Goal: Task Accomplishment & Management: Complete application form

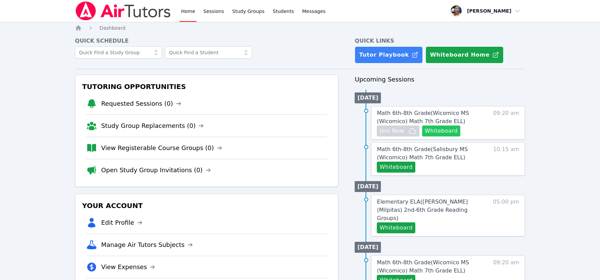
click at [438, 132] on button "Whiteboard" at bounding box center [441, 130] width 39 height 11
click at [399, 167] on button "Whiteboard" at bounding box center [396, 167] width 39 height 11
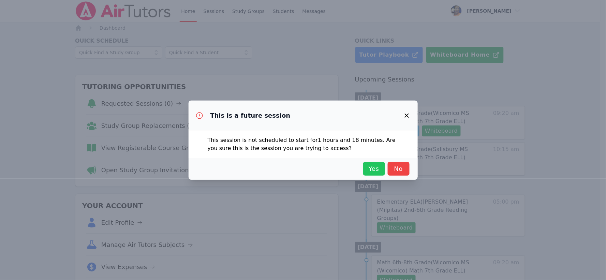
click at [373, 169] on span "Yes" at bounding box center [373, 169] width 15 height 10
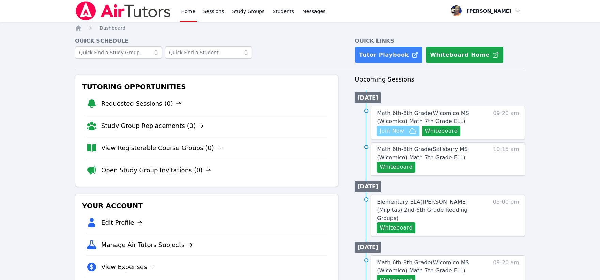
click at [396, 132] on span "Join Now" at bounding box center [392, 131] width 25 height 8
click at [446, 112] on span "Math 6th-8th Grade ( Wicomico MS (Wicomico) Math 7th Grade ELL )" at bounding box center [423, 117] width 92 height 15
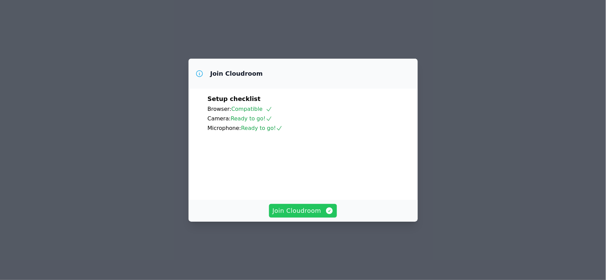
click at [288, 215] on span "Join Cloudroom" at bounding box center [302, 211] width 61 height 10
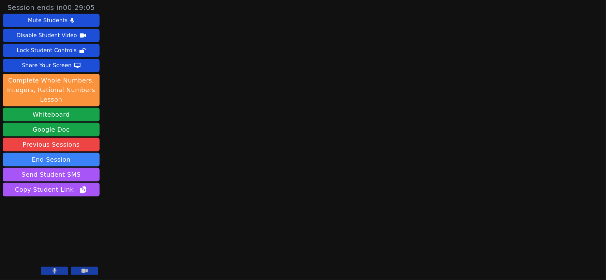
click at [55, 273] on icon at bounding box center [55, 270] width 4 height 5
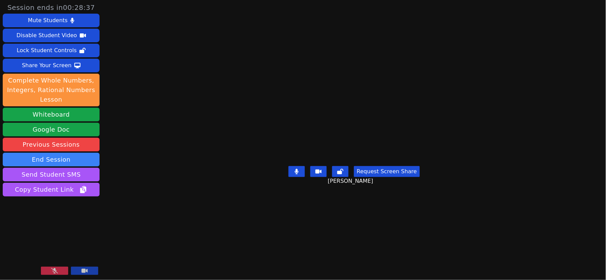
click at [56, 268] on icon at bounding box center [54, 270] width 7 height 5
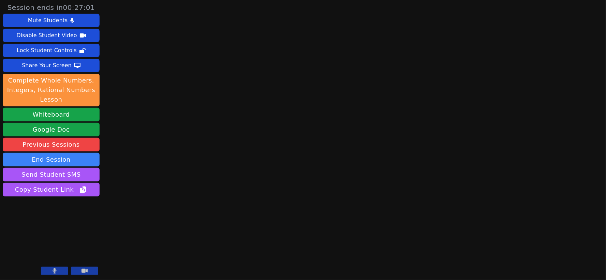
click at [54, 270] on icon at bounding box center [55, 270] width 4 height 5
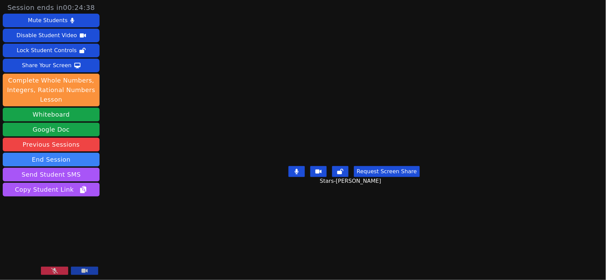
click at [56, 268] on button at bounding box center [54, 271] width 27 height 8
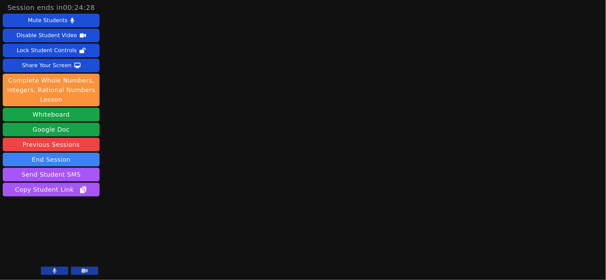
click at [54, 269] on icon at bounding box center [55, 270] width 4 height 5
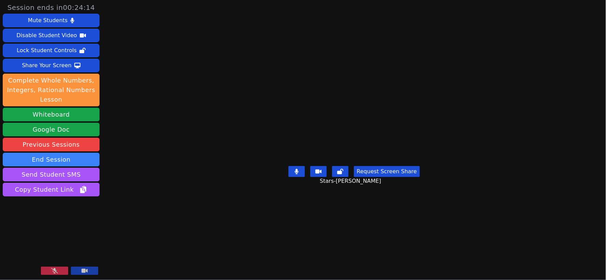
click at [52, 267] on button at bounding box center [54, 271] width 27 height 8
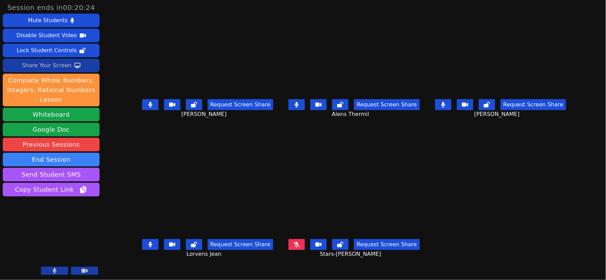
click at [56, 63] on div "Share Your Screen" at bounding box center [47, 65] width 50 height 11
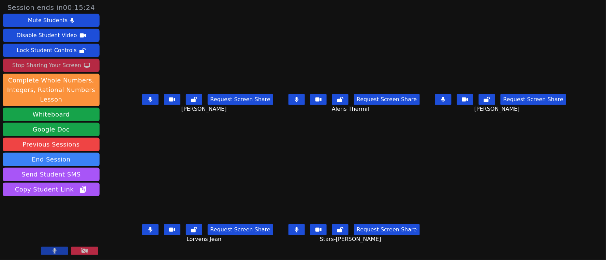
click at [301, 229] on button at bounding box center [296, 229] width 16 height 11
click at [148, 102] on icon at bounding box center [150, 99] width 4 height 5
click at [445, 102] on icon at bounding box center [443, 99] width 4 height 5
click at [297, 102] on icon at bounding box center [297, 99] width 4 height 5
click at [302, 104] on button at bounding box center [296, 99] width 16 height 11
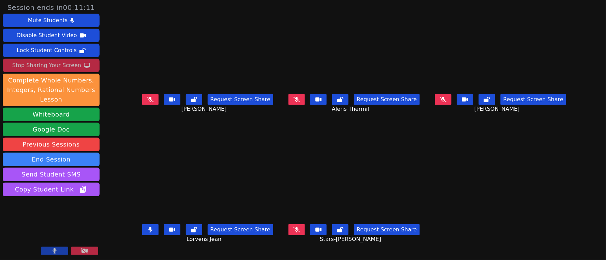
click at [148, 230] on icon at bounding box center [150, 229] width 4 height 5
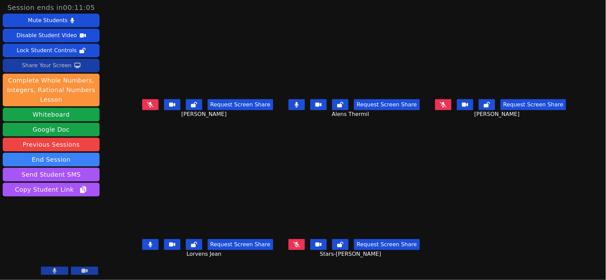
click at [142, 242] on button at bounding box center [150, 244] width 16 height 11
click at [297, 107] on icon at bounding box center [297, 104] width 4 height 5
click at [295, 110] on button at bounding box center [296, 104] width 16 height 11
drag, startPoint x: 133, startPoint y: 107, endPoint x: 128, endPoint y: 132, distance: 25.0
click at [142, 107] on button at bounding box center [150, 104] width 16 height 11
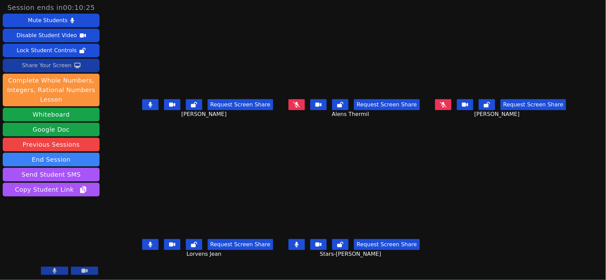
click at [142, 249] on button at bounding box center [150, 244] width 16 height 11
click at [148, 246] on icon at bounding box center [150, 244] width 4 height 5
click at [298, 106] on button at bounding box center [296, 104] width 16 height 11
click at [51, 66] on div "Share Your Screen" at bounding box center [47, 65] width 50 height 11
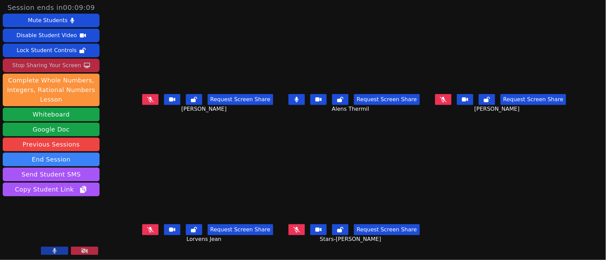
click at [147, 228] on icon at bounding box center [150, 229] width 7 height 5
click at [299, 100] on button at bounding box center [296, 99] width 16 height 11
click at [341, 102] on icon at bounding box center [340, 99] width 6 height 5
click at [191, 101] on icon at bounding box center [194, 99] width 6 height 5
click at [343, 232] on icon at bounding box center [340, 229] width 6 height 5
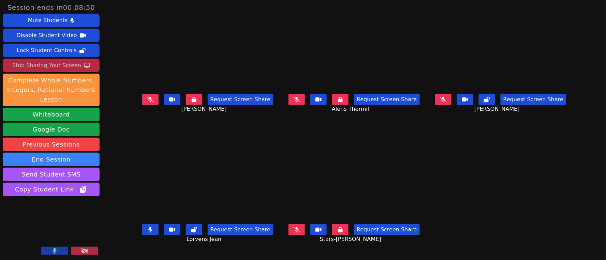
click at [490, 102] on icon at bounding box center [487, 99] width 6 height 5
click at [191, 232] on icon at bounding box center [194, 229] width 6 height 5
click at [298, 231] on icon at bounding box center [296, 229] width 7 height 5
click at [298, 100] on button at bounding box center [296, 99] width 16 height 11
click at [147, 101] on icon at bounding box center [150, 99] width 7 height 5
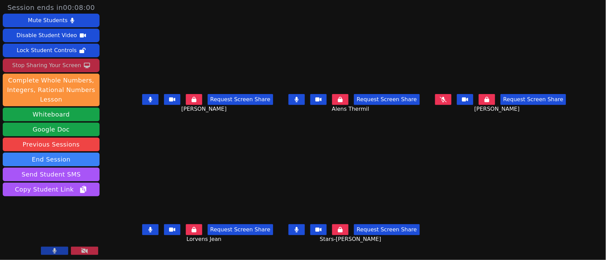
click at [447, 102] on icon at bounding box center [443, 99] width 7 height 5
click at [297, 102] on icon at bounding box center [297, 99] width 4 height 5
click at [148, 101] on icon at bounding box center [150, 99] width 4 height 5
click at [142, 235] on button at bounding box center [150, 229] width 16 height 11
click at [299, 229] on icon at bounding box center [297, 229] width 4 height 5
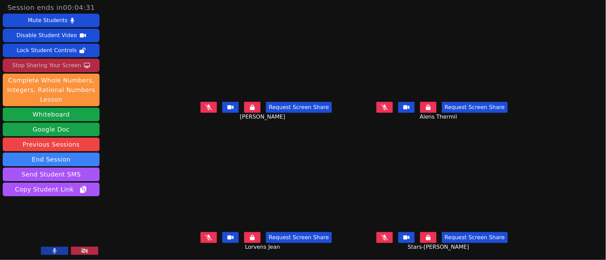
click at [205, 106] on icon at bounding box center [208, 107] width 7 height 5
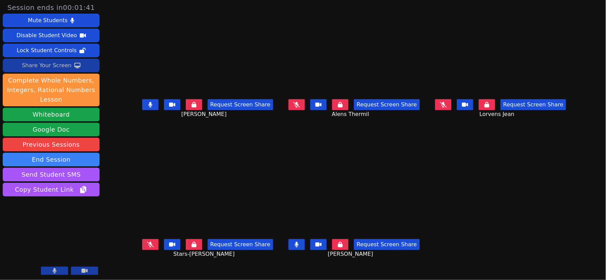
click at [447, 107] on icon at bounding box center [443, 104] width 7 height 5
click at [302, 108] on button at bounding box center [296, 104] width 16 height 11
click at [147, 244] on icon at bounding box center [150, 244] width 7 height 5
drag, startPoint x: 468, startPoint y: 109, endPoint x: 417, endPoint y: 145, distance: 62.2
click at [451, 110] on button at bounding box center [443, 104] width 16 height 11
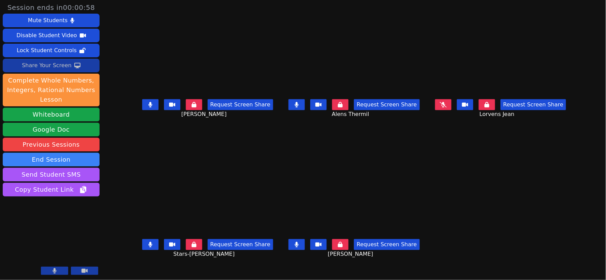
drag, startPoint x: 295, startPoint y: 243, endPoint x: 263, endPoint y: 247, distance: 31.9
click at [295, 243] on button at bounding box center [296, 244] width 16 height 11
click at [148, 246] on icon at bounding box center [150, 244] width 4 height 5
click at [142, 105] on button at bounding box center [150, 104] width 16 height 11
click at [299, 96] on video at bounding box center [354, 56] width 142 height 80
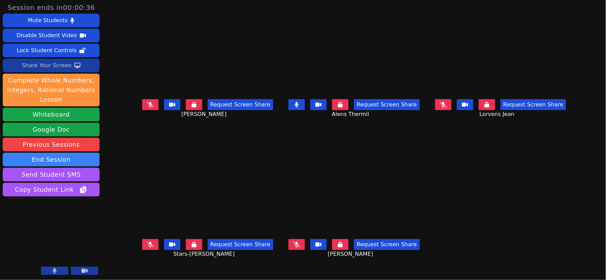
click at [301, 110] on button at bounding box center [296, 104] width 16 height 11
click at [447, 107] on icon at bounding box center [443, 104] width 7 height 5
click at [451, 105] on button at bounding box center [443, 104] width 16 height 11
click at [298, 247] on icon at bounding box center [296, 244] width 7 height 5
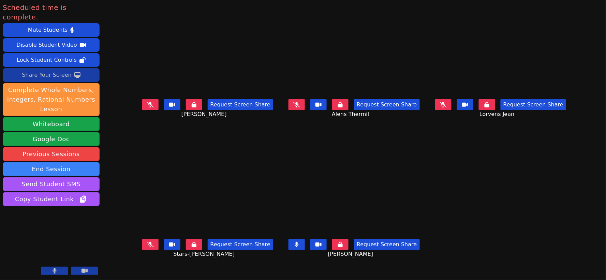
click at [302, 243] on button at bounding box center [296, 244] width 16 height 11
click at [136, 101] on div "Request Screen Share Kayla Villarson" at bounding box center [207, 109] width 142 height 27
click at [147, 107] on icon at bounding box center [150, 104] width 7 height 5
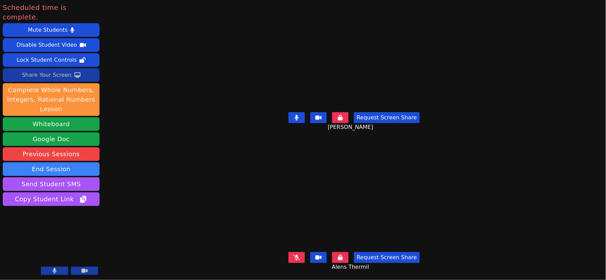
click at [50, 268] on button at bounding box center [54, 271] width 27 height 8
click at [56, 162] on button "End Session" at bounding box center [51, 169] width 97 height 14
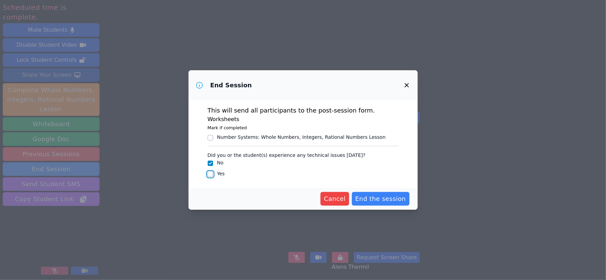
click at [210, 173] on input "Yes" at bounding box center [210, 173] width 5 height 5
checkbox input "true"
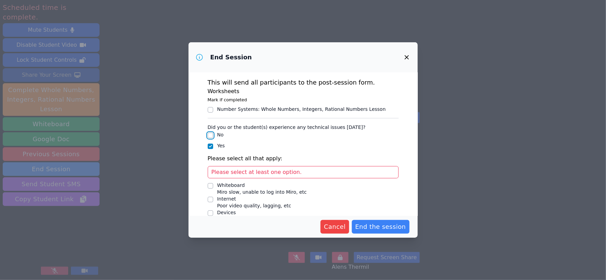
click at [210, 135] on input "No" at bounding box center [210, 135] width 5 height 5
checkbox input "true"
checkbox input "false"
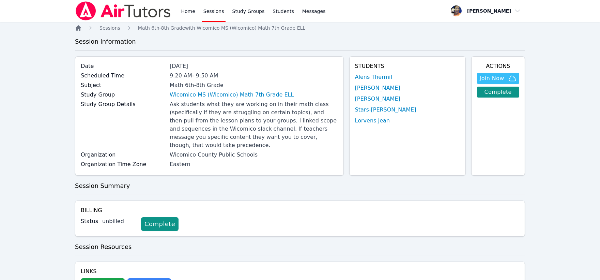
click at [81, 30] on icon "Breadcrumb" at bounding box center [78, 28] width 7 height 7
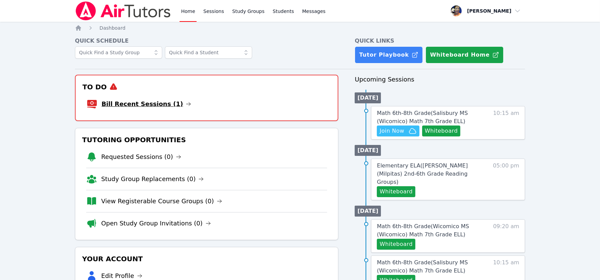
click at [144, 103] on link "Bill Recent Sessions (1)" at bounding box center [147, 104] width 90 height 10
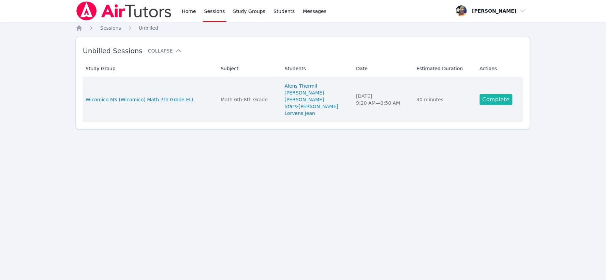
click at [491, 101] on link "Complete" at bounding box center [496, 99] width 33 height 11
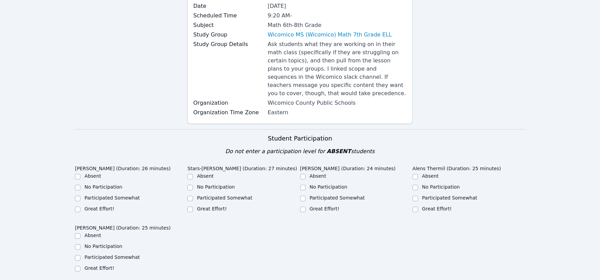
scroll to position [76, 0]
click at [189, 206] on input "Great Effort!" at bounding box center [189, 208] width 5 height 5
checkbox input "true"
click at [77, 195] on input "Participated Somewhat" at bounding box center [77, 197] width 5 height 5
checkbox input "true"
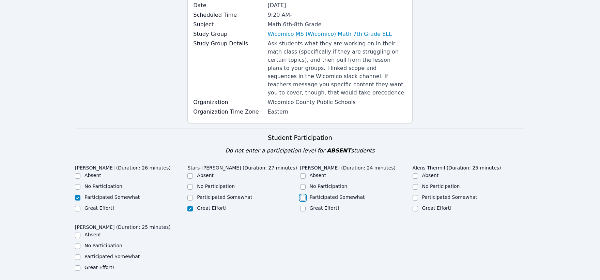
click at [305, 195] on input "Participated Somewhat" at bounding box center [302, 197] width 5 height 5
checkbox input "true"
click at [417, 195] on input "Participated Somewhat" at bounding box center [415, 197] width 5 height 5
checkbox input "true"
click at [77, 254] on input "Participated Somewhat" at bounding box center [77, 256] width 5 height 5
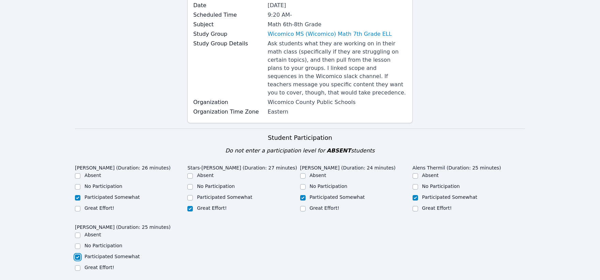
checkbox input "true"
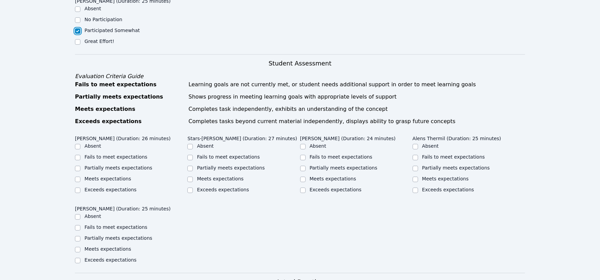
scroll to position [303, 0]
click at [77, 176] on input "Meets expectations" at bounding box center [77, 178] width 5 height 5
checkbox input "true"
click at [190, 176] on input "Meets expectations" at bounding box center [189, 178] width 5 height 5
checkbox input "true"
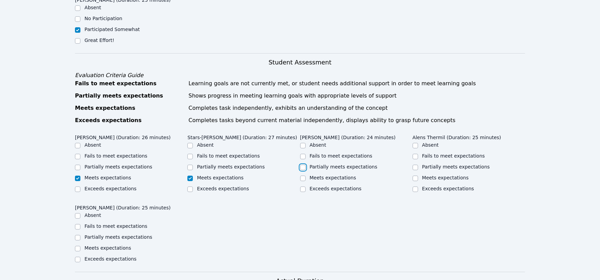
click at [304, 165] on input "Partially meets expectations" at bounding box center [302, 167] width 5 height 5
checkbox input "true"
click at [417, 165] on input "Partially meets expectations" at bounding box center [415, 167] width 5 height 5
checkbox input "true"
click at [78, 235] on input "Partially meets expectations" at bounding box center [77, 237] width 5 height 5
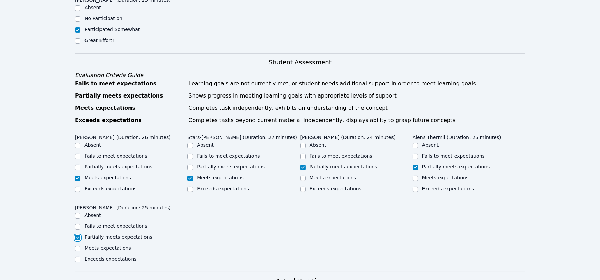
checkbox input "true"
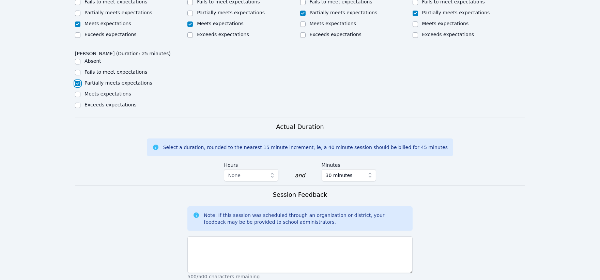
scroll to position [492, 0]
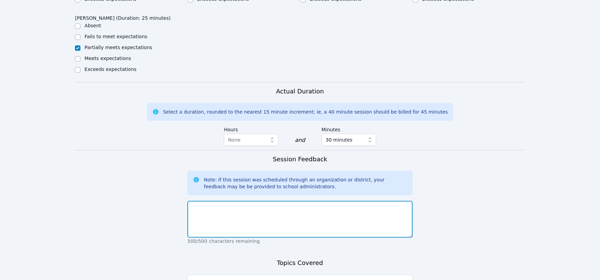
click at [336, 213] on textarea at bounding box center [299, 219] width 225 height 37
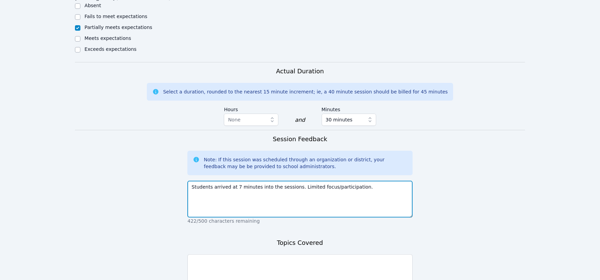
scroll to position [578, 0]
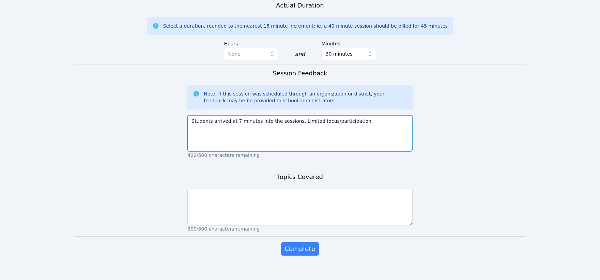
type textarea "Students arrived at 7 minutes into the sessions. Limited focus/participation."
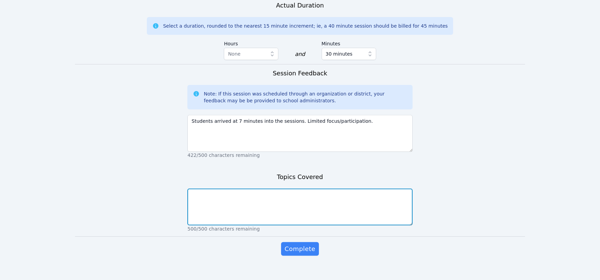
click at [315, 203] on textarea at bounding box center [299, 206] width 225 height 37
drag, startPoint x: 393, startPoint y: 187, endPoint x: 394, endPoint y: 202, distance: 15.4
click at [392, 203] on textarea "Students reviewed identifying and adding integers. Stars and Guervensley seems …" at bounding box center [299, 206] width 225 height 37
click at [402, 189] on textarea "Students reviewed identifying and adding integers. Stars and Guervensley seems …" at bounding box center [299, 206] width 225 height 37
click at [360, 188] on textarea "Students reviewed identifying and adding integers. Stars and Guervensley seems …" at bounding box center [299, 206] width 225 height 37
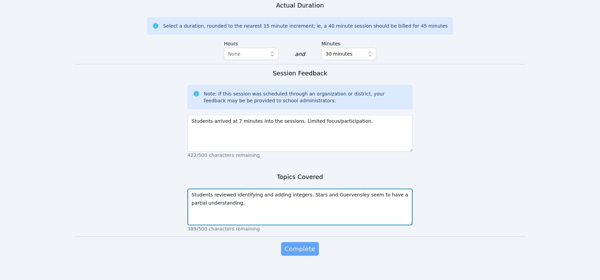
type textarea "Students reviewed identifying and adding integers. Stars and Guervensley seem t…"
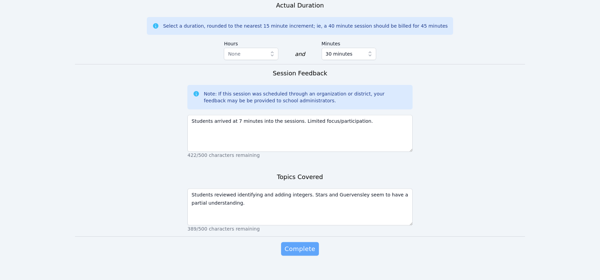
click at [304, 244] on span "Complete" at bounding box center [300, 249] width 31 height 10
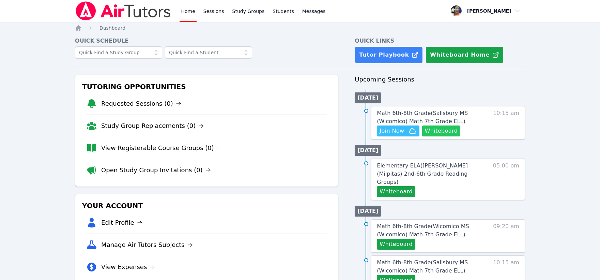
click at [440, 133] on button "Whiteboard" at bounding box center [441, 130] width 39 height 11
click at [399, 130] on span "Join Now" at bounding box center [392, 131] width 25 height 8
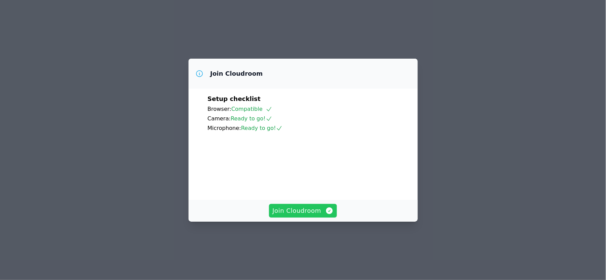
click at [306, 215] on span "Join Cloudroom" at bounding box center [302, 211] width 61 height 10
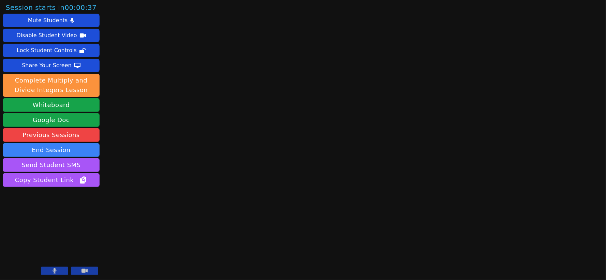
click at [63, 268] on button at bounding box center [54, 271] width 27 height 8
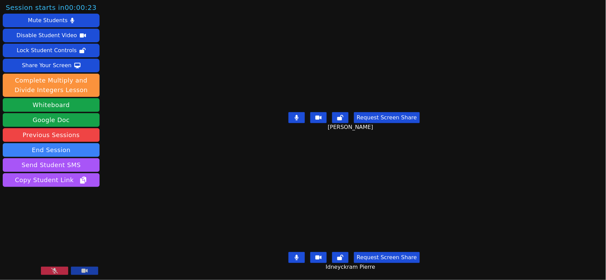
click at [59, 270] on button at bounding box center [54, 271] width 27 height 8
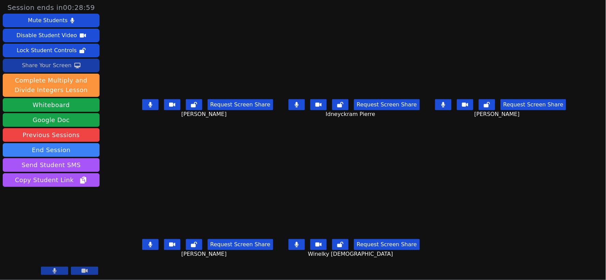
click at [46, 65] on div "Share Your Screen" at bounding box center [47, 65] width 50 height 11
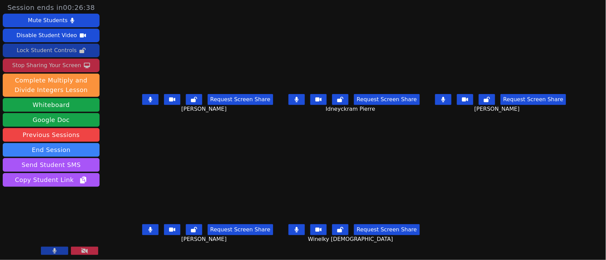
click at [59, 48] on div "Lock Student Controls" at bounding box center [47, 50] width 60 height 11
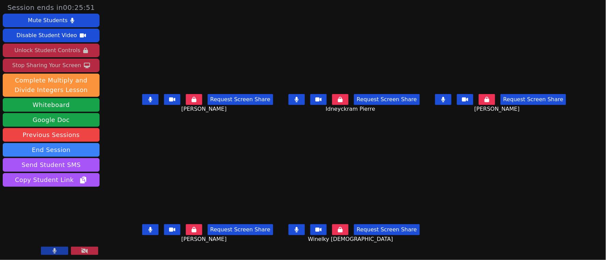
click at [445, 101] on icon at bounding box center [443, 99] width 4 height 5
click at [447, 102] on icon at bounding box center [443, 99] width 7 height 5
click at [445, 102] on icon at bounding box center [443, 99] width 4 height 5
click at [148, 229] on icon at bounding box center [150, 229] width 4 height 5
click at [147, 229] on icon at bounding box center [150, 229] width 7 height 5
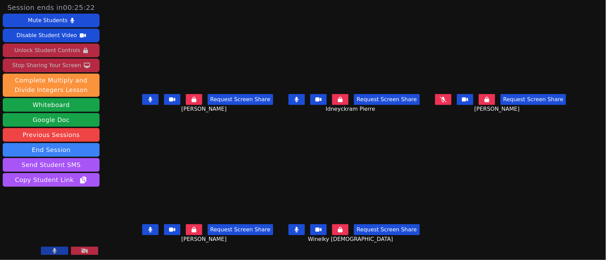
click at [148, 229] on icon at bounding box center [150, 229] width 4 height 5
click at [147, 229] on icon at bounding box center [150, 229] width 7 height 5
click at [447, 102] on icon at bounding box center [443, 99] width 7 height 5
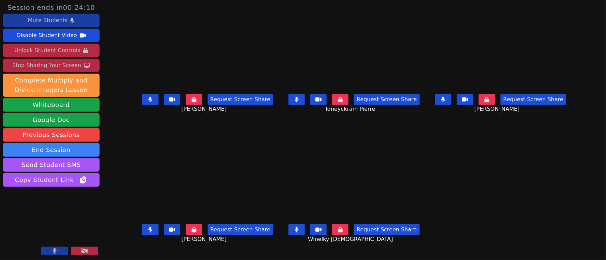
click at [50, 21] on div "Mute Students" at bounding box center [48, 20] width 40 height 11
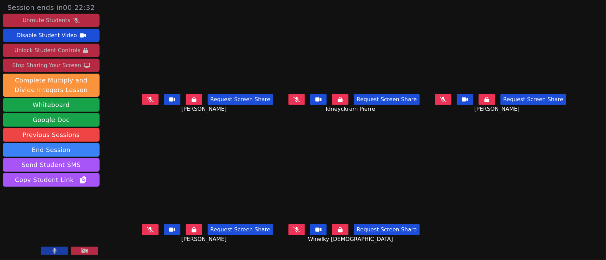
click at [147, 102] on icon at bounding box center [150, 99] width 7 height 5
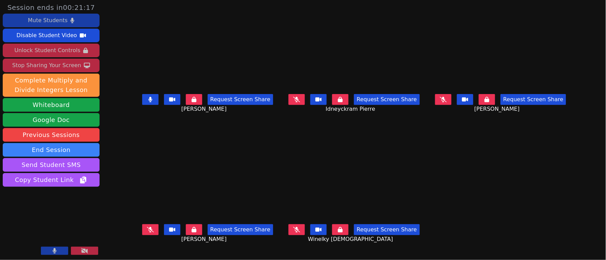
click at [142, 103] on button at bounding box center [150, 99] width 16 height 11
click at [447, 102] on icon at bounding box center [443, 99] width 7 height 5
click at [451, 105] on button at bounding box center [443, 99] width 16 height 11
click at [297, 102] on icon at bounding box center [296, 99] width 7 height 5
click at [299, 101] on icon at bounding box center [297, 99] width 4 height 5
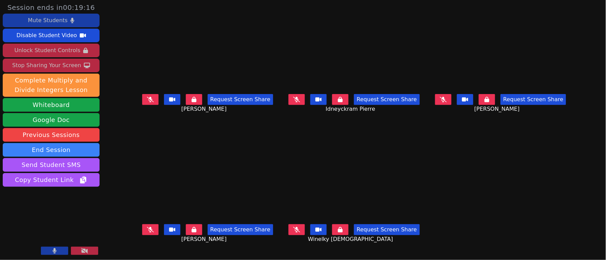
click at [147, 232] on icon at bounding box center [150, 229] width 7 height 5
click at [147, 102] on icon at bounding box center [150, 99] width 7 height 5
drag, startPoint x: 295, startPoint y: 107, endPoint x: 301, endPoint y: 107, distance: 5.5
click at [296, 102] on icon at bounding box center [296, 99] width 7 height 5
click at [451, 104] on button at bounding box center [443, 99] width 16 height 11
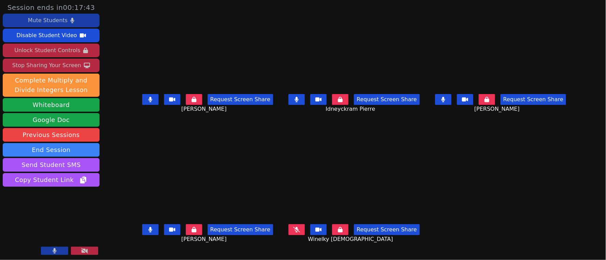
click at [297, 230] on icon at bounding box center [296, 229] width 7 height 5
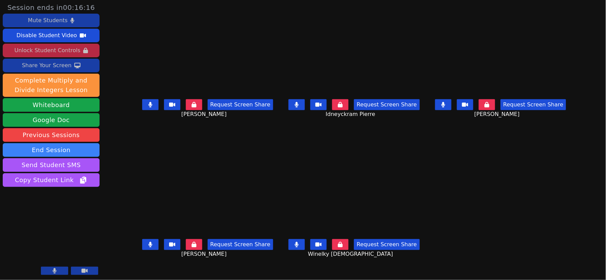
click at [142, 246] on button at bounding box center [150, 244] width 16 height 11
click at [298, 244] on icon at bounding box center [297, 244] width 4 height 5
drag, startPoint x: 299, startPoint y: 108, endPoint x: 302, endPoint y: 108, distance: 3.4
click at [300, 108] on button at bounding box center [296, 104] width 16 height 11
click at [451, 107] on button at bounding box center [443, 104] width 16 height 11
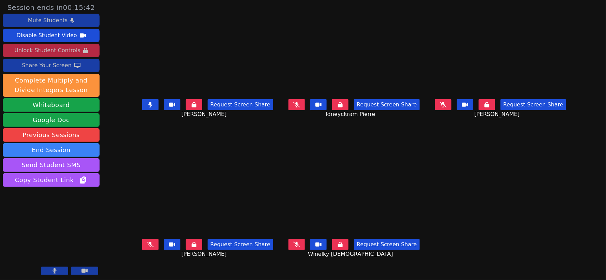
click at [298, 245] on icon at bounding box center [296, 244] width 7 height 5
click at [297, 107] on icon at bounding box center [296, 104] width 7 height 5
click at [447, 107] on icon at bounding box center [443, 104] width 7 height 5
click at [147, 244] on icon at bounding box center [150, 244] width 7 height 5
click at [54, 21] on div "Mute Students" at bounding box center [48, 20] width 40 height 11
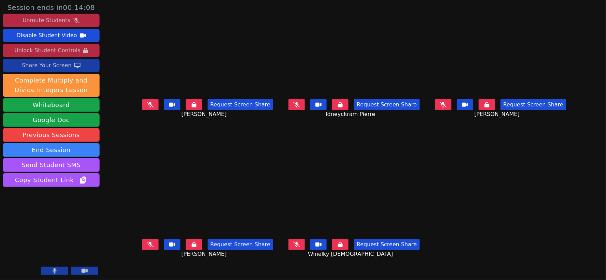
click at [58, 49] on div "Unlock Student Controls" at bounding box center [47, 50] width 66 height 11
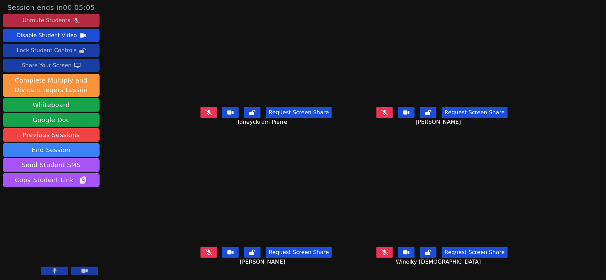
click at [205, 255] on icon at bounding box center [208, 252] width 7 height 5
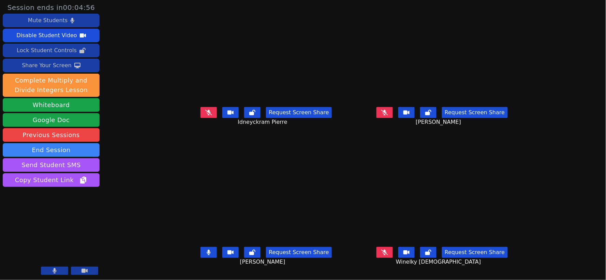
click at [205, 115] on icon at bounding box center [208, 112] width 7 height 5
click at [388, 115] on icon at bounding box center [384, 112] width 7 height 5
drag, startPoint x: 406, startPoint y: 258, endPoint x: 389, endPoint y: 223, distance: 38.6
click at [388, 255] on icon at bounding box center [384, 252] width 7 height 5
click at [50, 21] on div "Mute Students" at bounding box center [48, 20] width 40 height 11
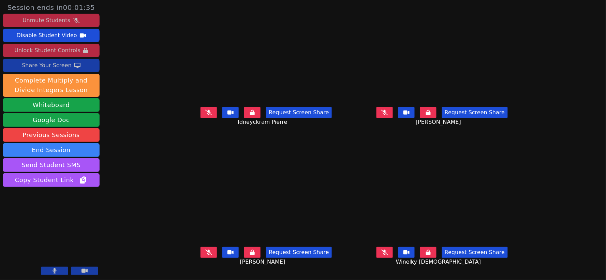
click at [388, 255] on icon at bounding box center [384, 252] width 7 height 5
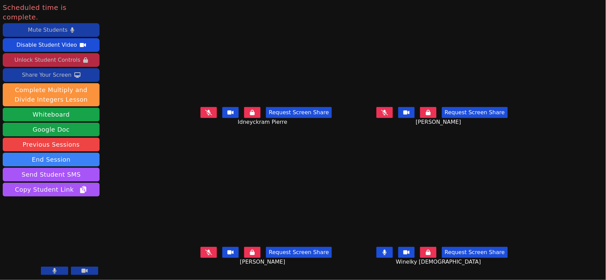
click at [205, 255] on icon at bounding box center [208, 252] width 7 height 5
click at [87, 271] on icon at bounding box center [84, 271] width 6 height 4
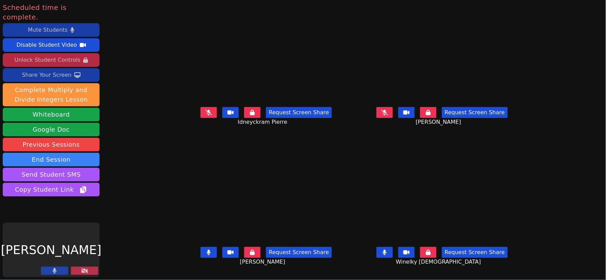
click at [57, 272] on button at bounding box center [54, 271] width 27 height 8
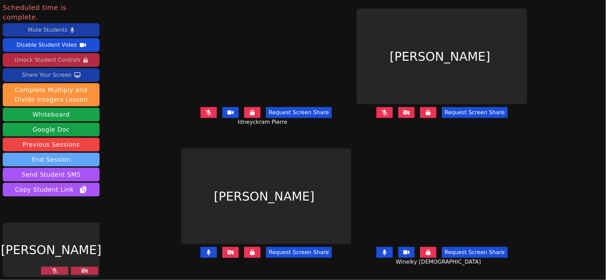
click at [59, 153] on button "End Session" at bounding box center [51, 160] width 97 height 14
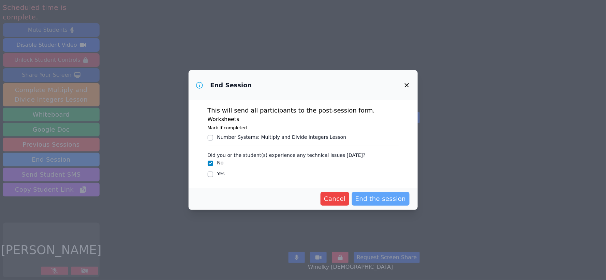
click at [397, 197] on span "End the session" at bounding box center [380, 199] width 51 height 10
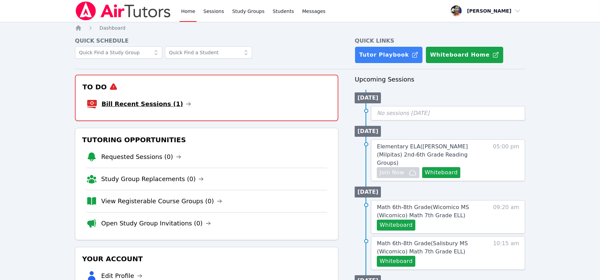
click at [151, 101] on link "Bill Recent Sessions (1)" at bounding box center [147, 104] width 90 height 10
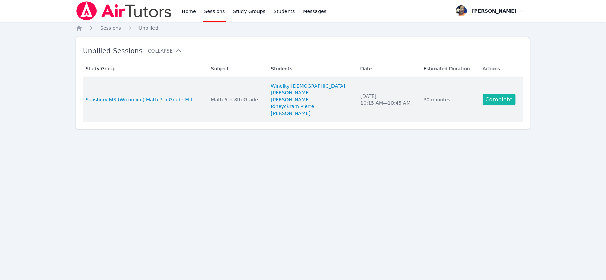
click at [495, 97] on link "Complete" at bounding box center [499, 99] width 33 height 11
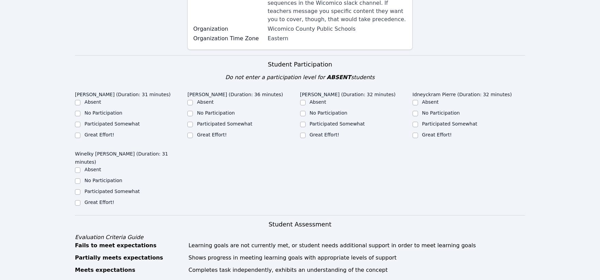
scroll to position [151, 0]
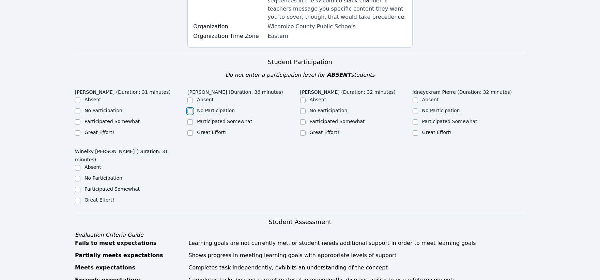
click at [191, 108] on input "No Participation" at bounding box center [189, 110] width 5 height 5
checkbox input "true"
click at [78, 130] on input "Great Effort!" at bounding box center [77, 132] width 5 height 5
checkbox input "true"
click at [78, 198] on input "Great Effort!" at bounding box center [77, 200] width 5 height 5
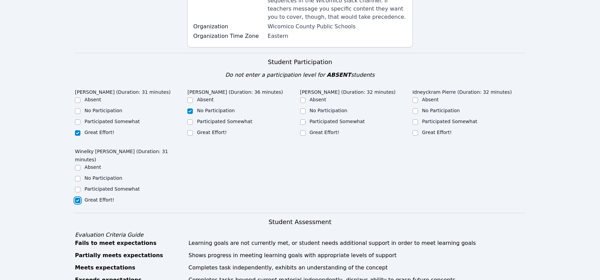
checkbox input "true"
click at [302, 130] on input "Great Effort!" at bounding box center [302, 132] width 5 height 5
checkbox input "true"
click at [416, 130] on input "Great Effort!" at bounding box center [415, 132] width 5 height 5
checkbox input "true"
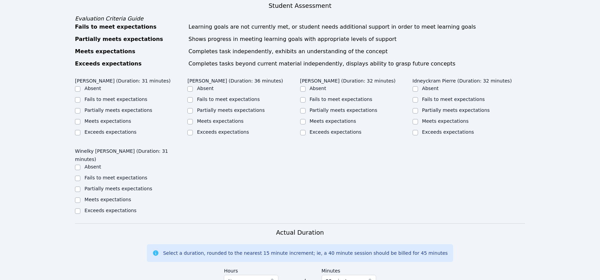
scroll to position [379, 0]
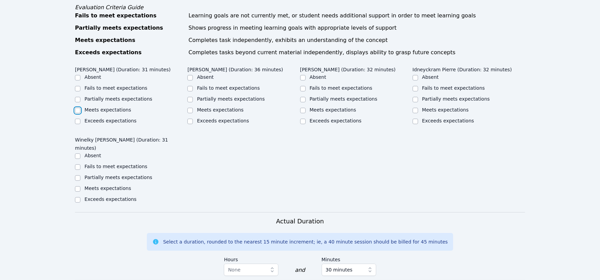
click at [77, 108] on input "Meets expectations" at bounding box center [77, 110] width 5 height 5
checkbox input "true"
click at [190, 86] on input "Fails to meet expectations" at bounding box center [189, 88] width 5 height 5
checkbox input "true"
click at [303, 108] on input "Meets expectations" at bounding box center [302, 110] width 5 height 5
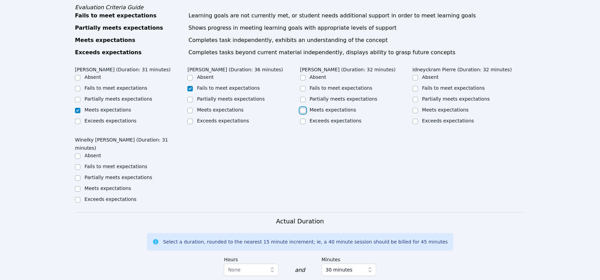
checkbox input "true"
click at [416, 108] on input "Meets expectations" at bounding box center [415, 110] width 5 height 5
checkbox input "true"
click at [79, 186] on input "Meets expectations" at bounding box center [77, 188] width 5 height 5
checkbox input "true"
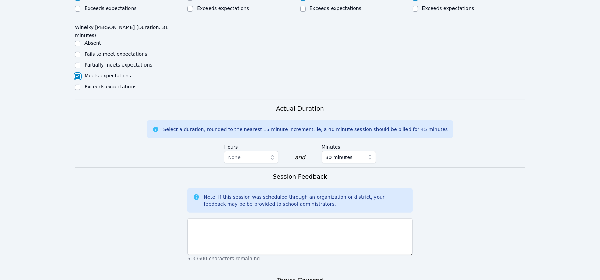
scroll to position [530, 0]
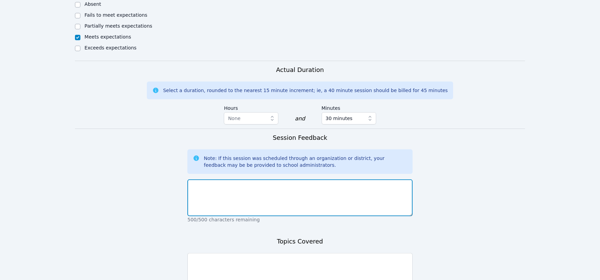
click at [349, 179] on textarea at bounding box center [299, 197] width 225 height 37
click at [256, 179] on textarea "All participated well except forRivaldo." at bounding box center [299, 197] width 225 height 37
click at [282, 179] on textarea "All participated well except for [PERSON_NAME]." at bounding box center [299, 197] width 225 height 37
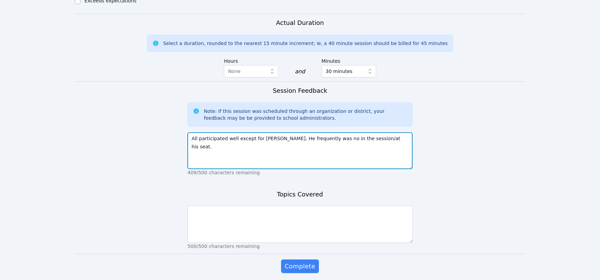
scroll to position [578, 0]
type textarea "All participated well except for [PERSON_NAME]. He frequently was no in the ses…"
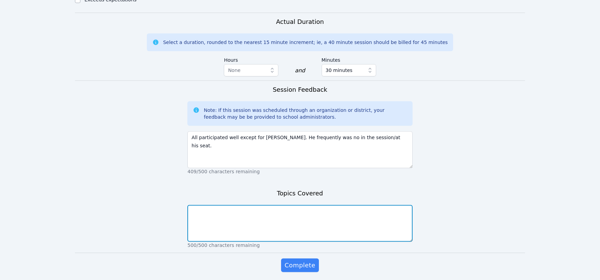
click at [366, 205] on textarea at bounding box center [299, 223] width 225 height 37
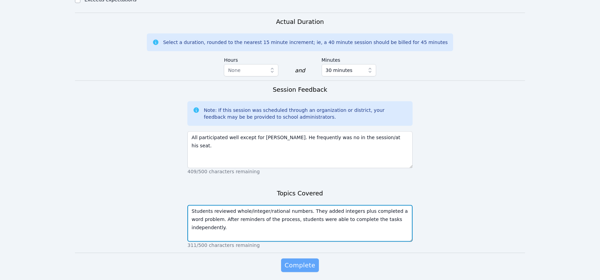
type textarea "Students reviewed whole/integer/rational numbers. They added integers plus comp…"
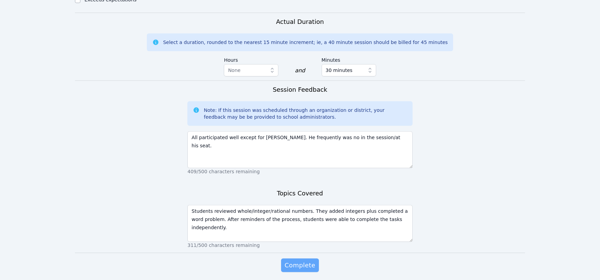
click at [306, 260] on span "Complete" at bounding box center [300, 265] width 31 height 10
